Goal: Navigation & Orientation: Find specific page/section

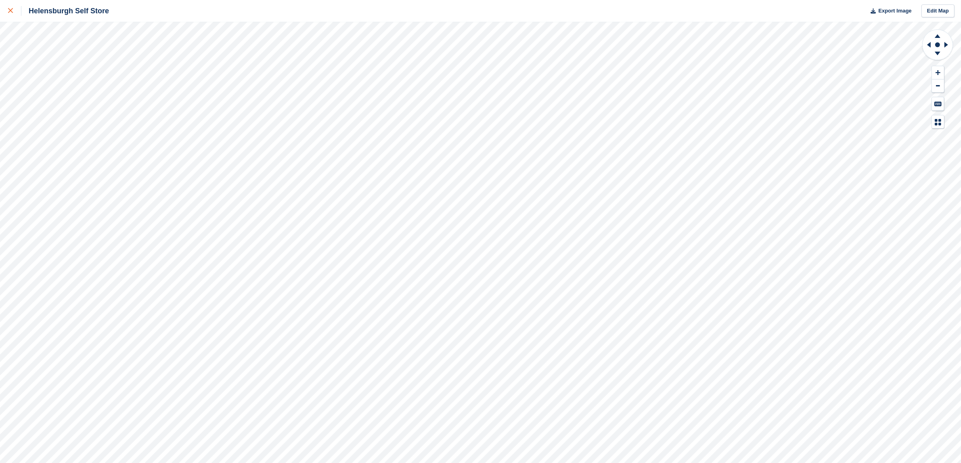
click at [11, 6] on div at bounding box center [14, 11] width 13 height 10
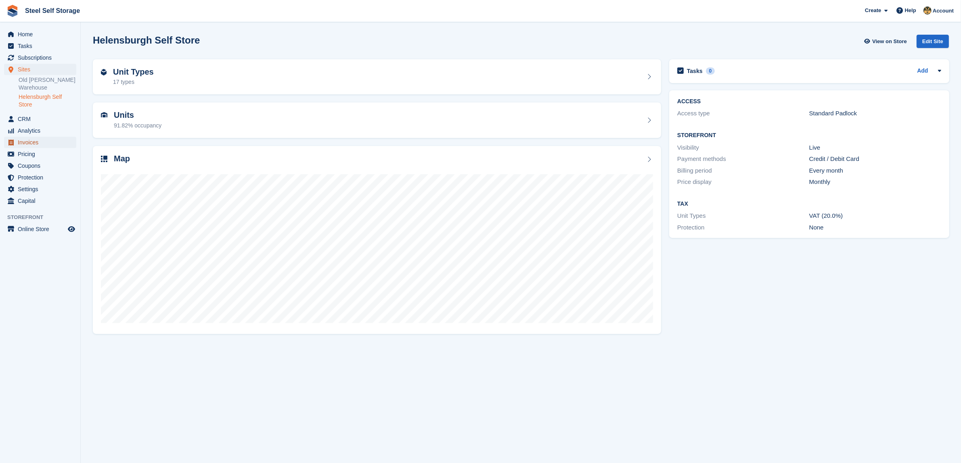
click at [34, 142] on span "Invoices" at bounding box center [42, 142] width 48 height 11
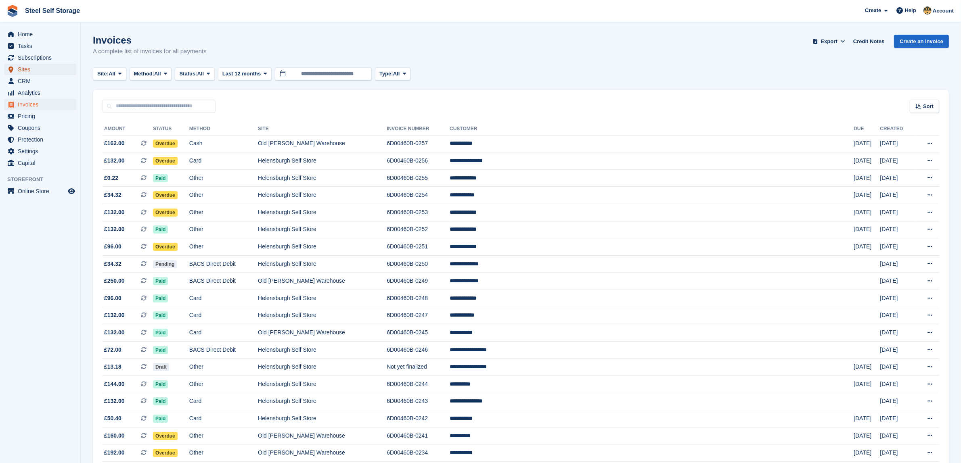
click at [38, 67] on span "Sites" at bounding box center [42, 69] width 48 height 11
